Goal: Complete application form

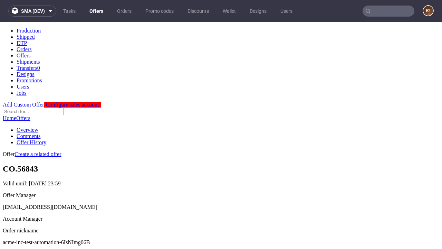
scroll to position [236, 0]
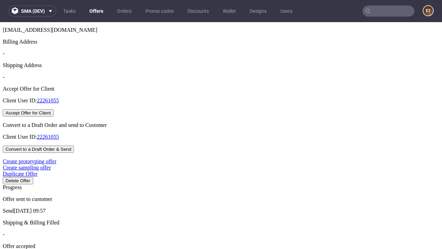
click at [54, 116] on button "Accept Offer for Client" at bounding box center [28, 112] width 51 height 7
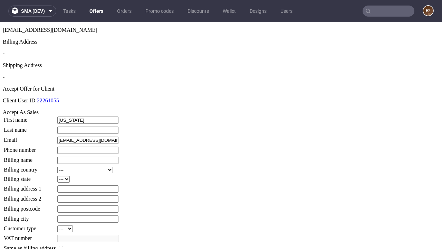
type input "Montana"
type input "Leffler"
type input "1509813888"
type input "Macie69"
select select "13"
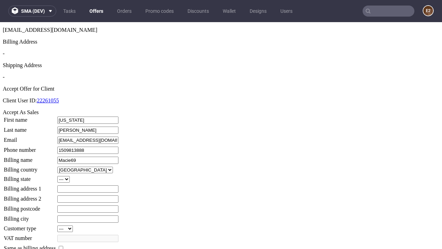
type input "Macie69"
type input "341 Molly Garth"
type input "FG11 1MV"
type input "Castle Kertzmannwick"
select select "132"
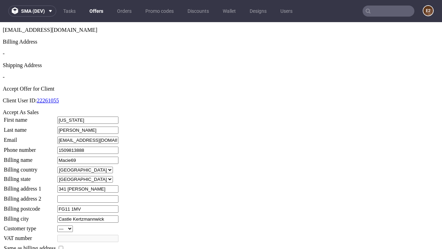
type input "Castle Kertzmannwick"
click at [63, 246] on input "checkbox" at bounding box center [61, 248] width 4 height 4
checkbox input "true"
type input "Macie69"
select select "13"
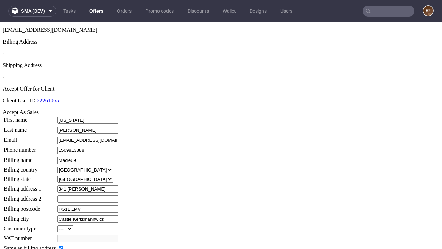
type input "341 Molly Garth"
type input "FG11 1MV"
type input "Castle Kertzmannwick"
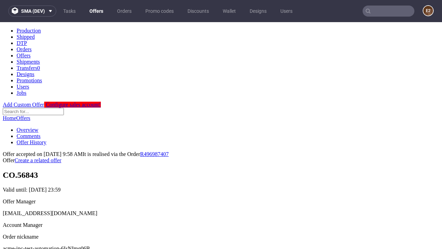
scroll to position [0, 0]
